Goal: Information Seeking & Learning: Compare options

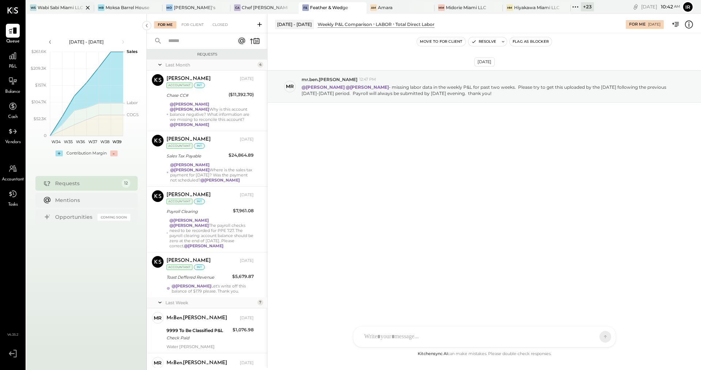
scroll to position [346, 0]
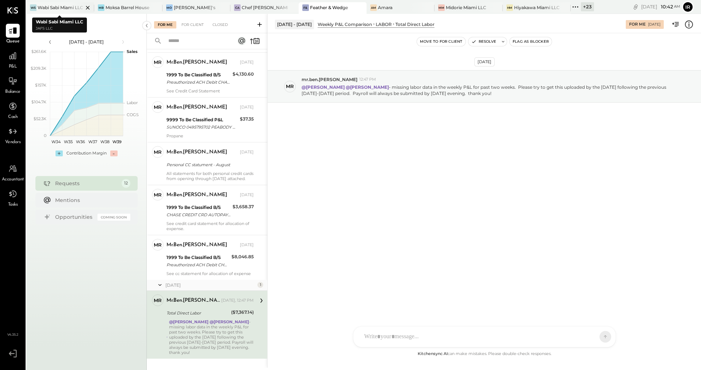
click at [57, 6] on div "Wabi Sabi Miami LLC" at bounding box center [61, 7] width 46 height 6
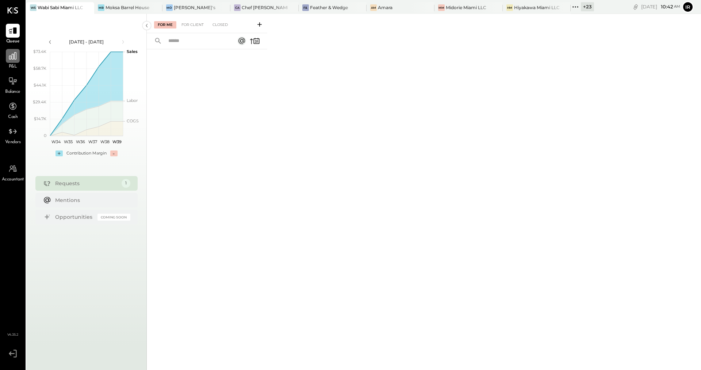
click at [12, 61] on div at bounding box center [13, 56] width 14 height 14
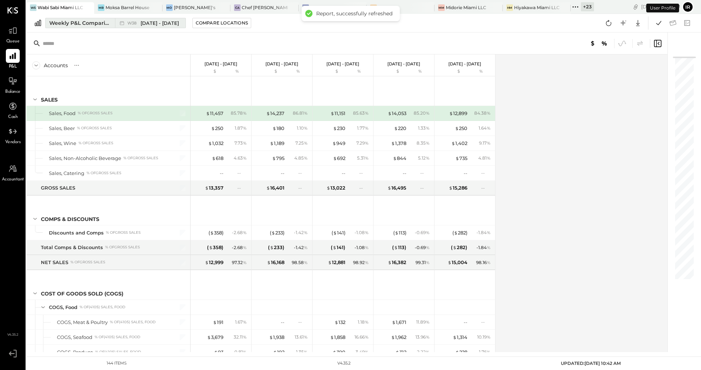
click at [87, 24] on div "Weekly P&L Comparison" at bounding box center [79, 22] width 61 height 7
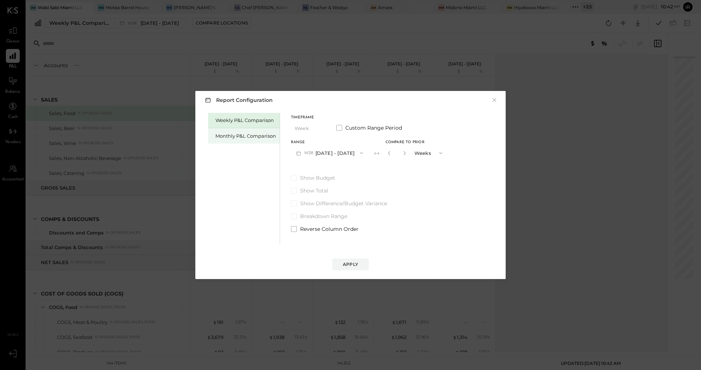
click at [225, 136] on div "Monthly P&L Comparison" at bounding box center [245, 136] width 61 height 7
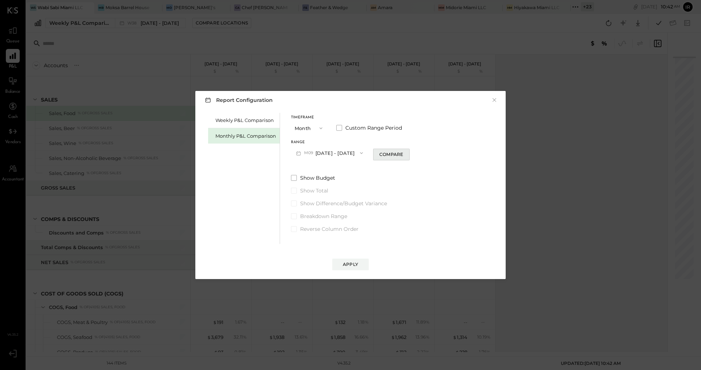
click at [390, 155] on div "Compare" at bounding box center [391, 154] width 24 height 6
click at [402, 154] on icon "button" at bounding box center [404, 153] width 4 height 4
type input "*"
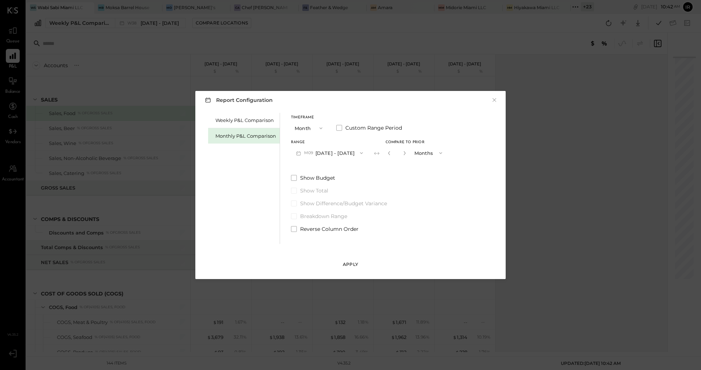
click at [350, 265] on div "Apply" at bounding box center [350, 264] width 15 height 6
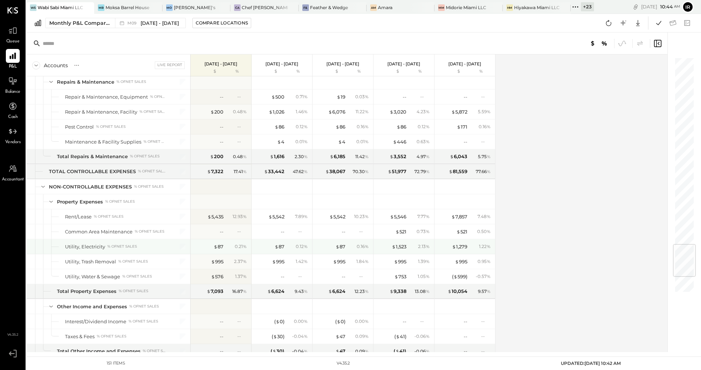
scroll to position [1560, 0]
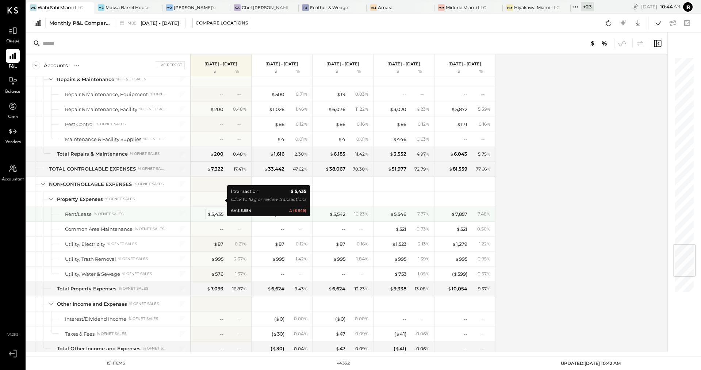
click at [219, 211] on div "$ 5,435" at bounding box center [215, 214] width 16 height 7
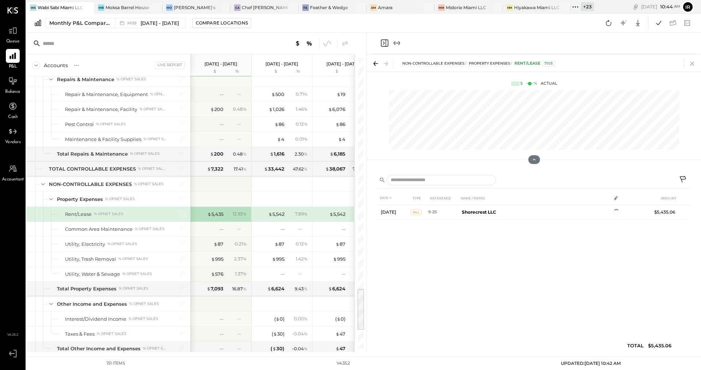
click at [691, 62] on icon at bounding box center [692, 63] width 10 height 10
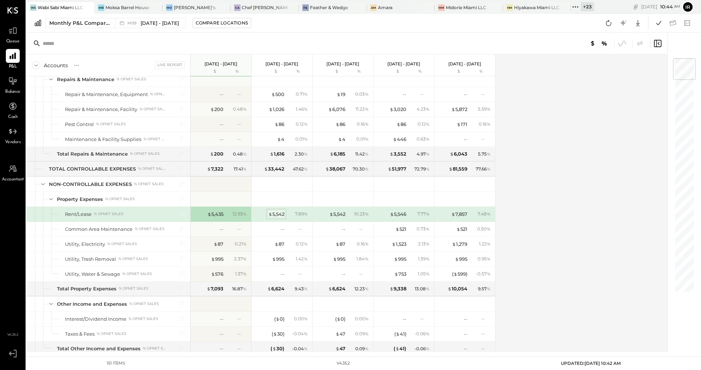
click at [279, 211] on div "$ 5,542" at bounding box center [276, 214] width 16 height 7
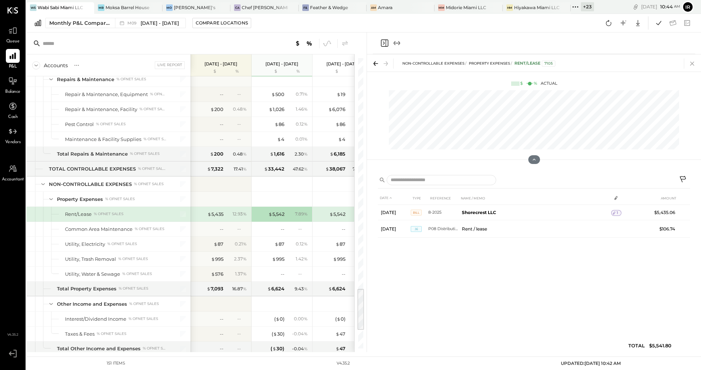
click at [691, 63] on icon at bounding box center [692, 63] width 10 height 10
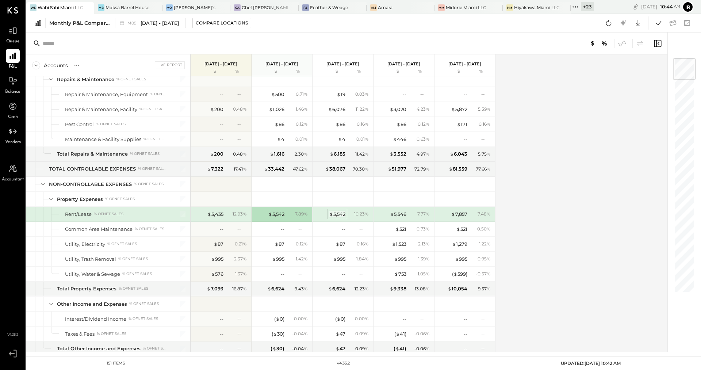
click at [333, 211] on div "$ 5,542" at bounding box center [337, 214] width 16 height 7
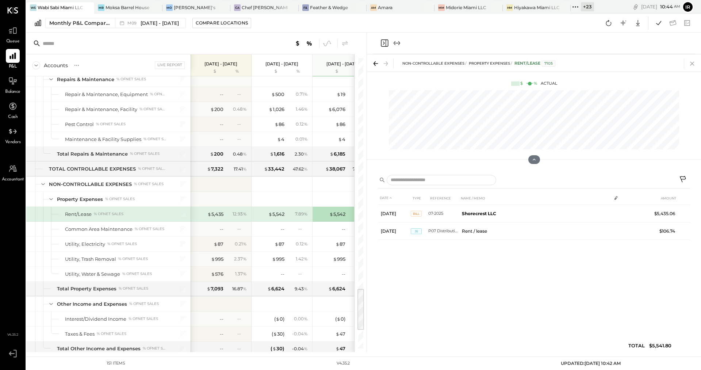
click at [691, 61] on icon at bounding box center [692, 63] width 10 height 10
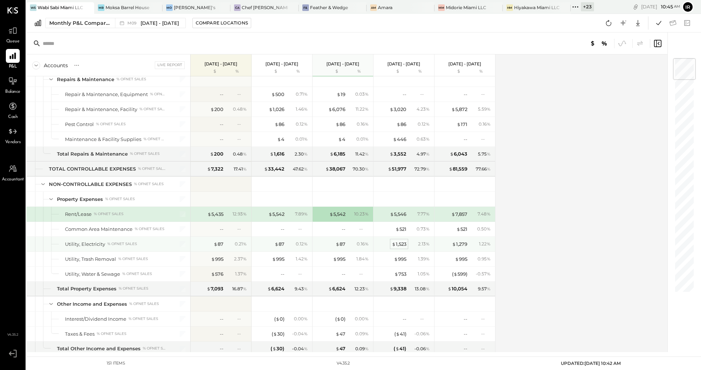
click at [400, 241] on div "$ 1,523" at bounding box center [399, 244] width 15 height 7
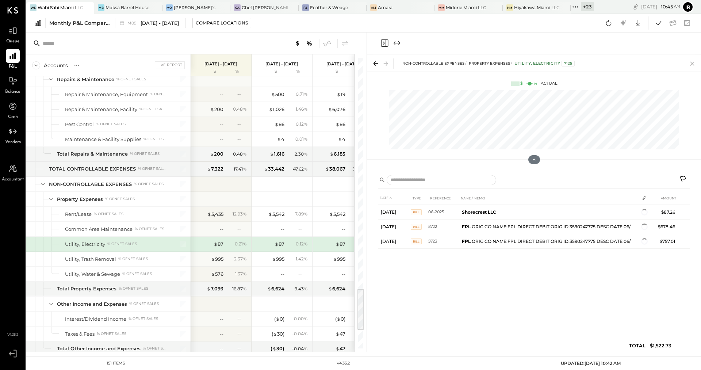
click at [691, 60] on icon at bounding box center [692, 63] width 10 height 10
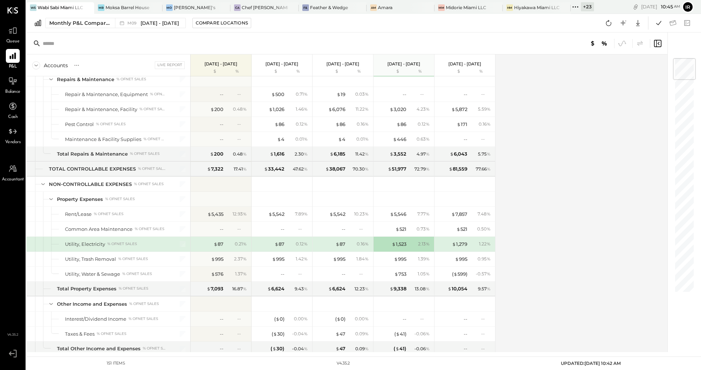
click at [338, 237] on div "$ 87 0.16 %" at bounding box center [343, 244] width 55 height 15
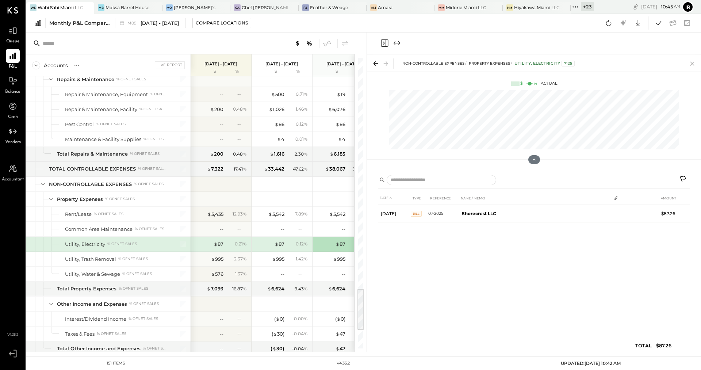
click at [694, 64] on icon at bounding box center [692, 63] width 10 height 10
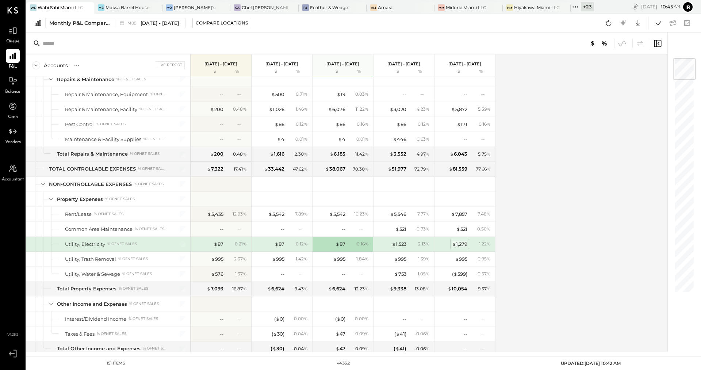
click at [461, 241] on div "$ 1,279" at bounding box center [459, 244] width 15 height 7
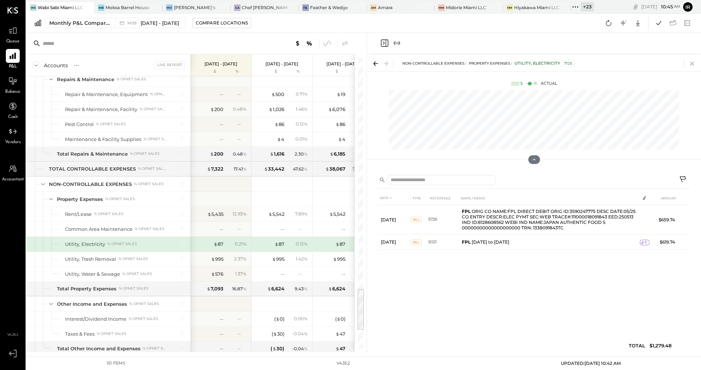
click at [693, 66] on icon at bounding box center [692, 63] width 10 height 10
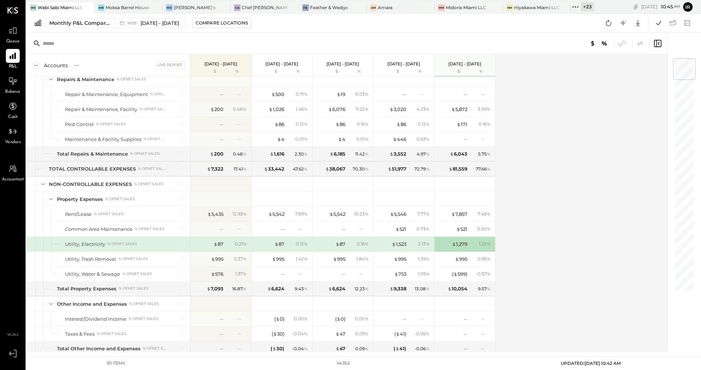
click at [438, 241] on div "$ 1,279" at bounding box center [452, 244] width 29 height 7
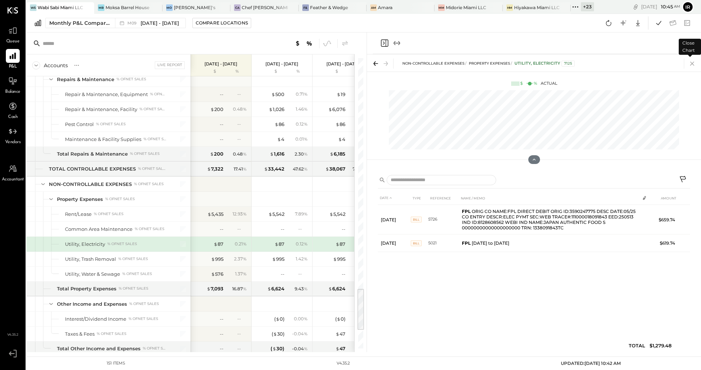
click at [692, 61] on icon at bounding box center [692, 63] width 10 height 10
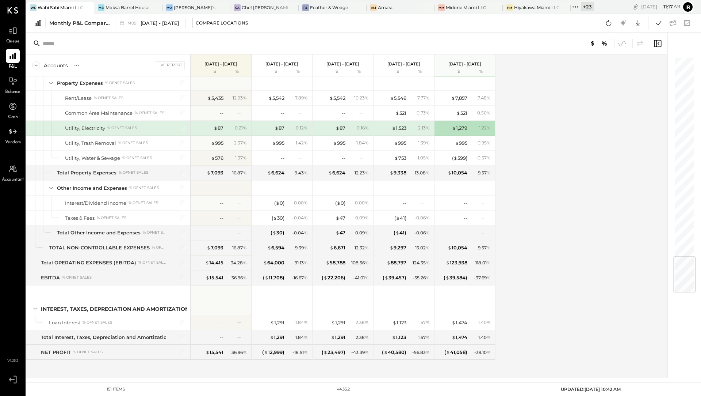
scroll to position [1661, 0]
